Goal: Information Seeking & Learning: Learn about a topic

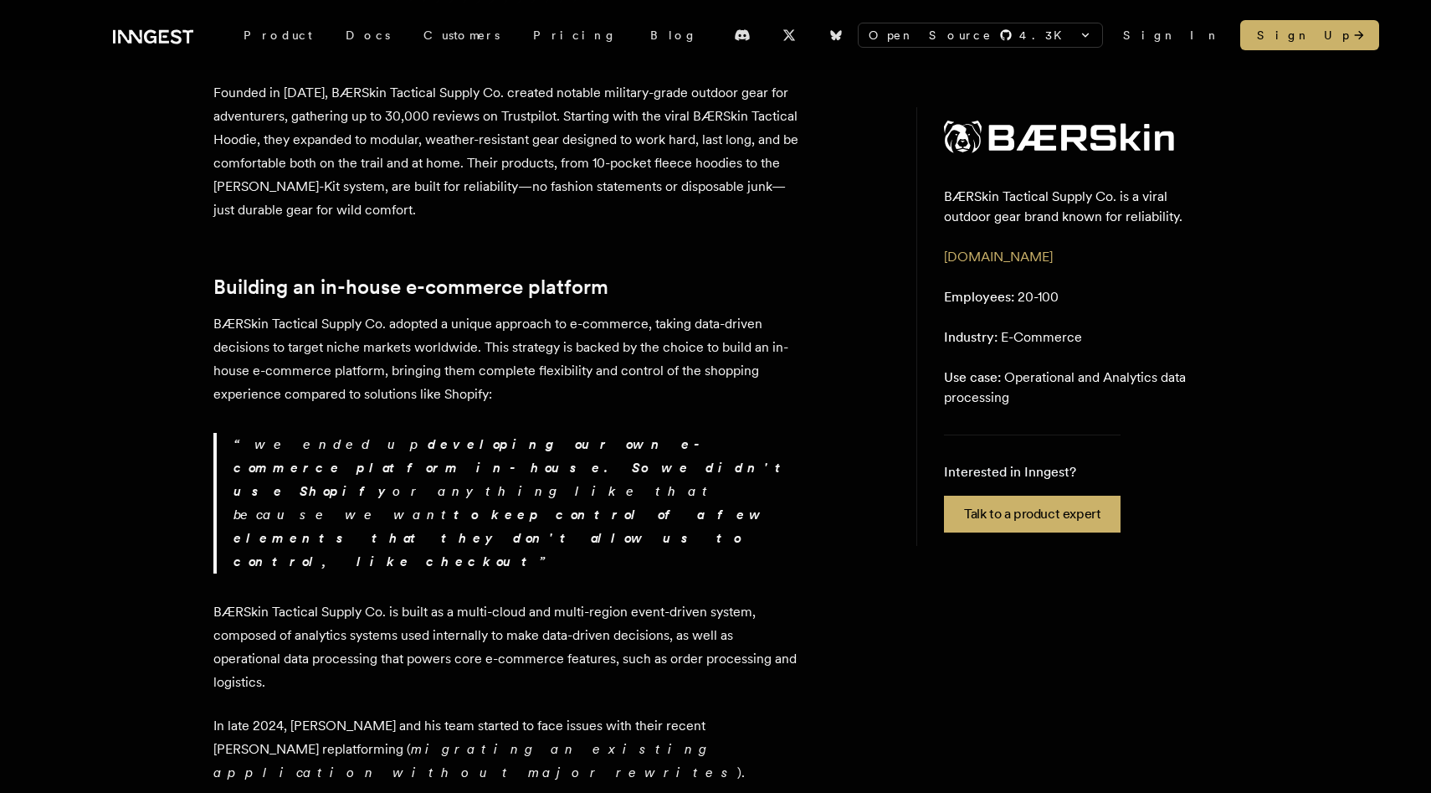
scroll to position [572, 0]
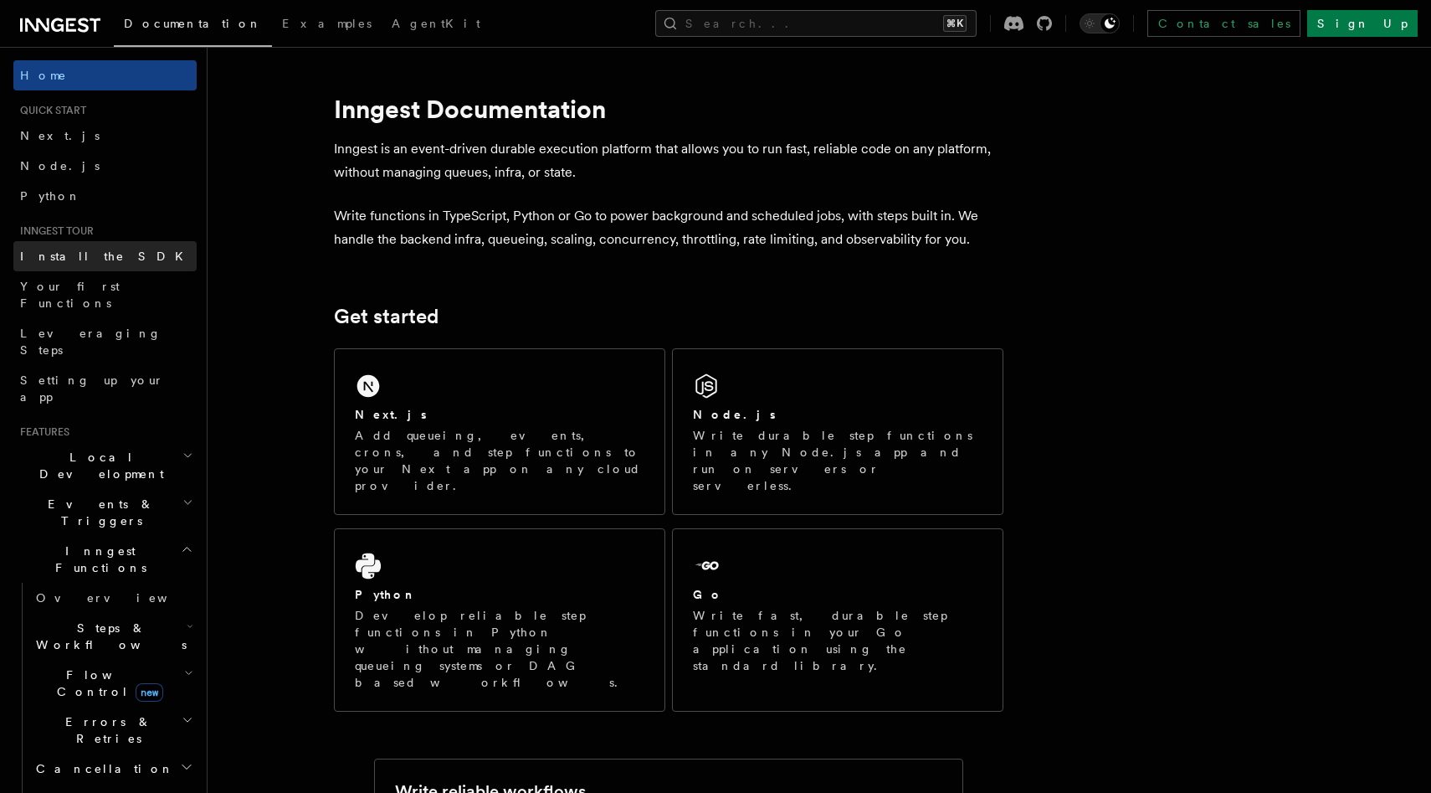
click at [70, 259] on span "Install the SDK" at bounding box center [106, 255] width 173 height 13
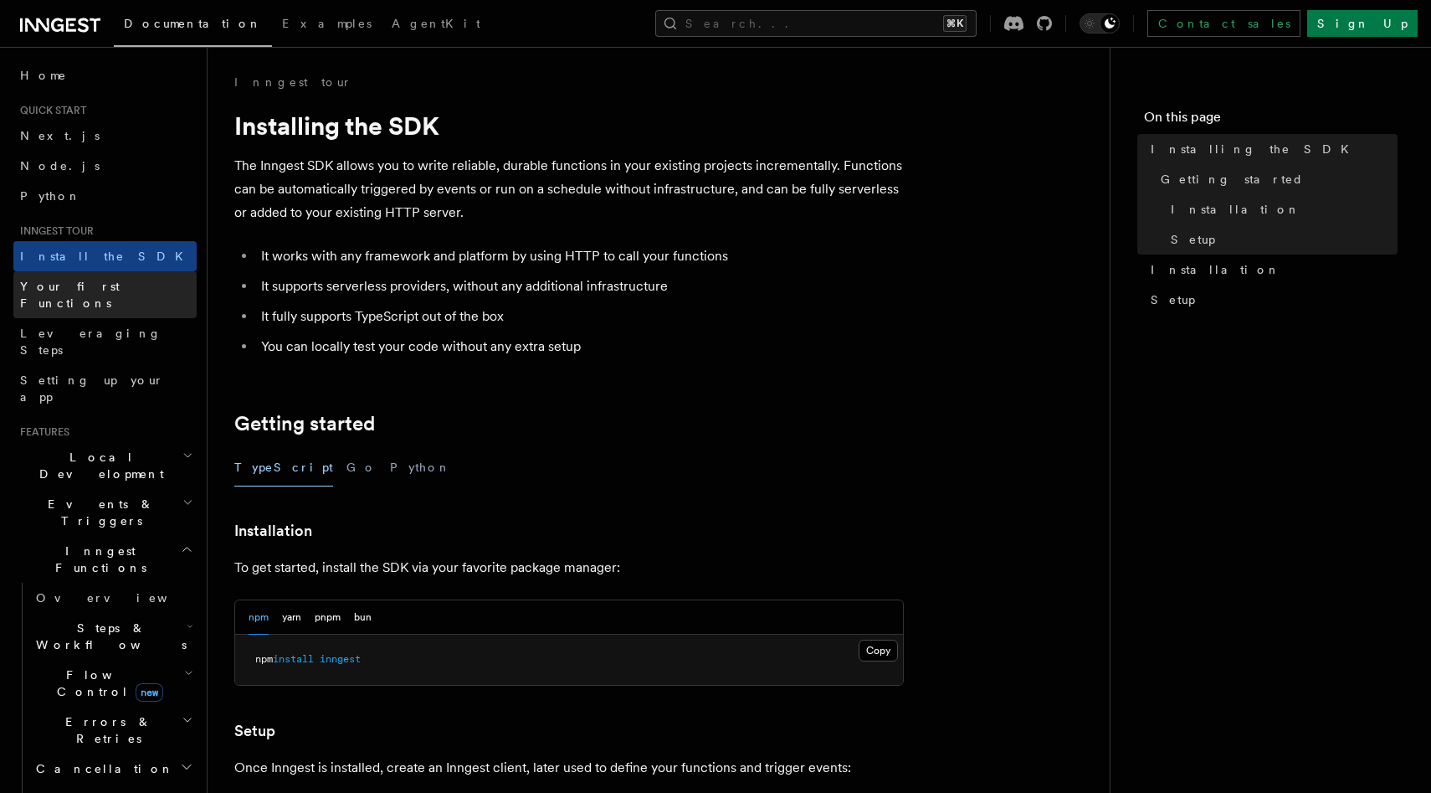
click at [73, 285] on span "Your first Functions" at bounding box center [70, 295] width 100 height 30
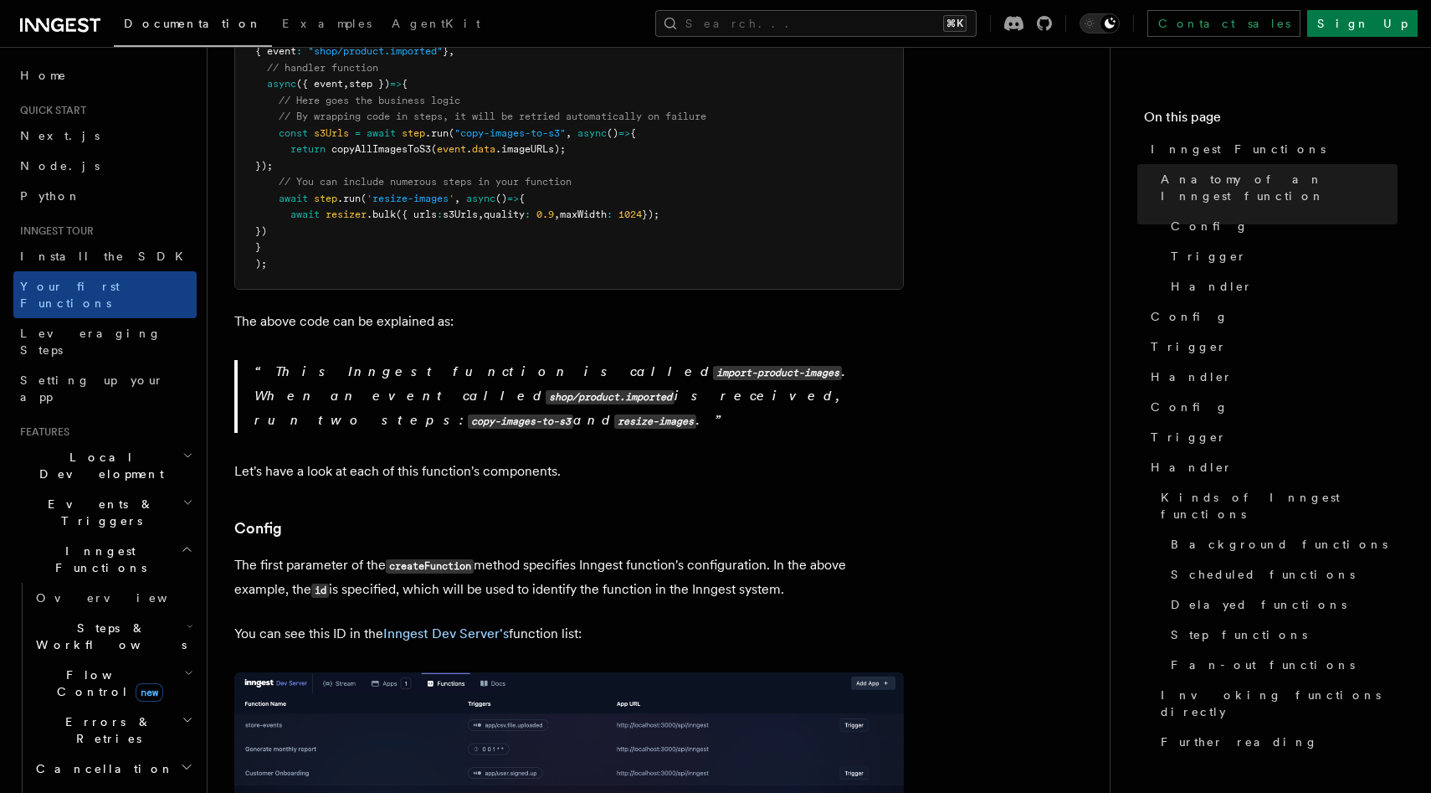
scroll to position [578, 0]
click at [138, 324] on link "Leveraging Steps" at bounding box center [104, 341] width 183 height 47
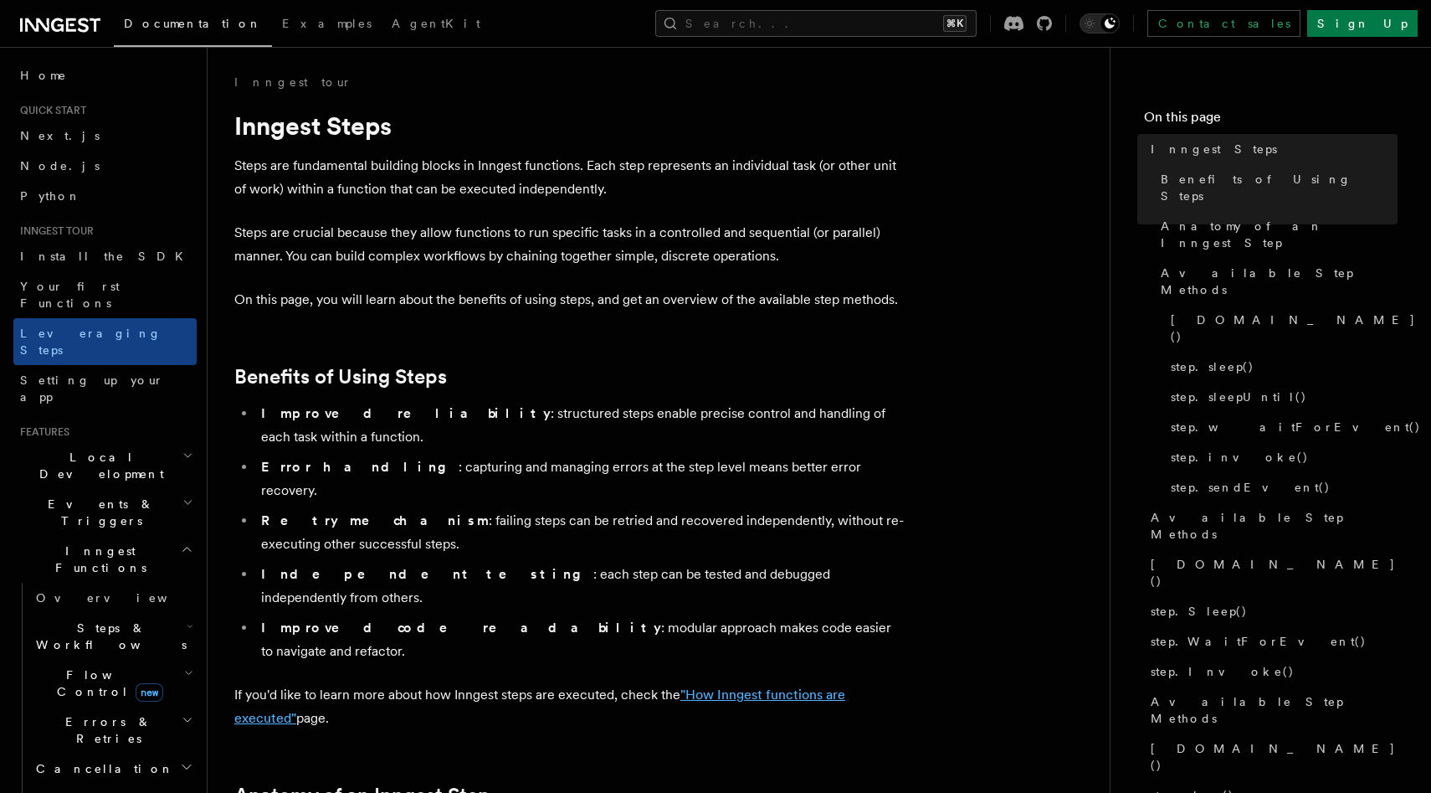
click at [787, 686] on link ""How Inngest functions are executed"" at bounding box center [539, 705] width 611 height 39
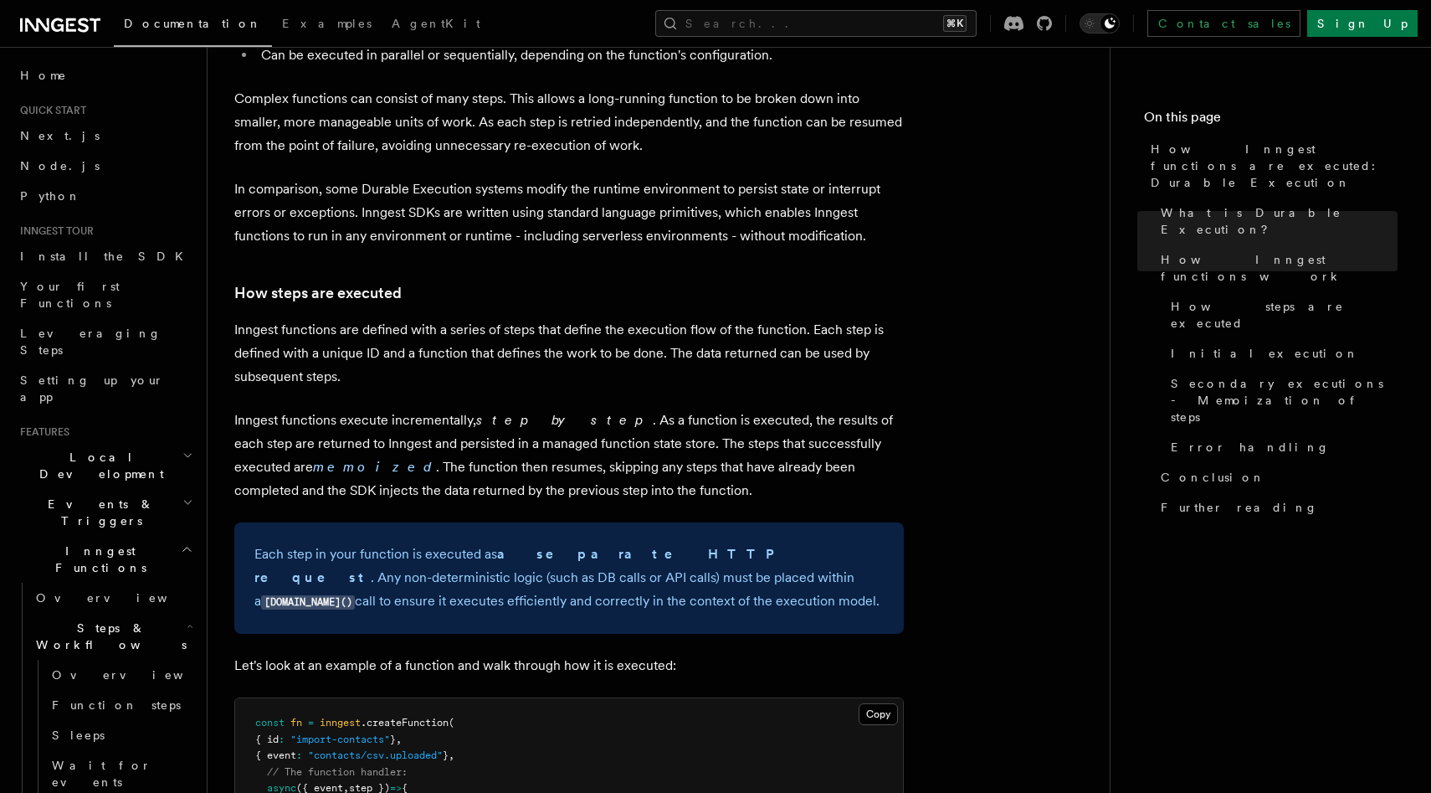
scroll to position [1220, 0]
